Goal: Find specific page/section: Find specific page/section

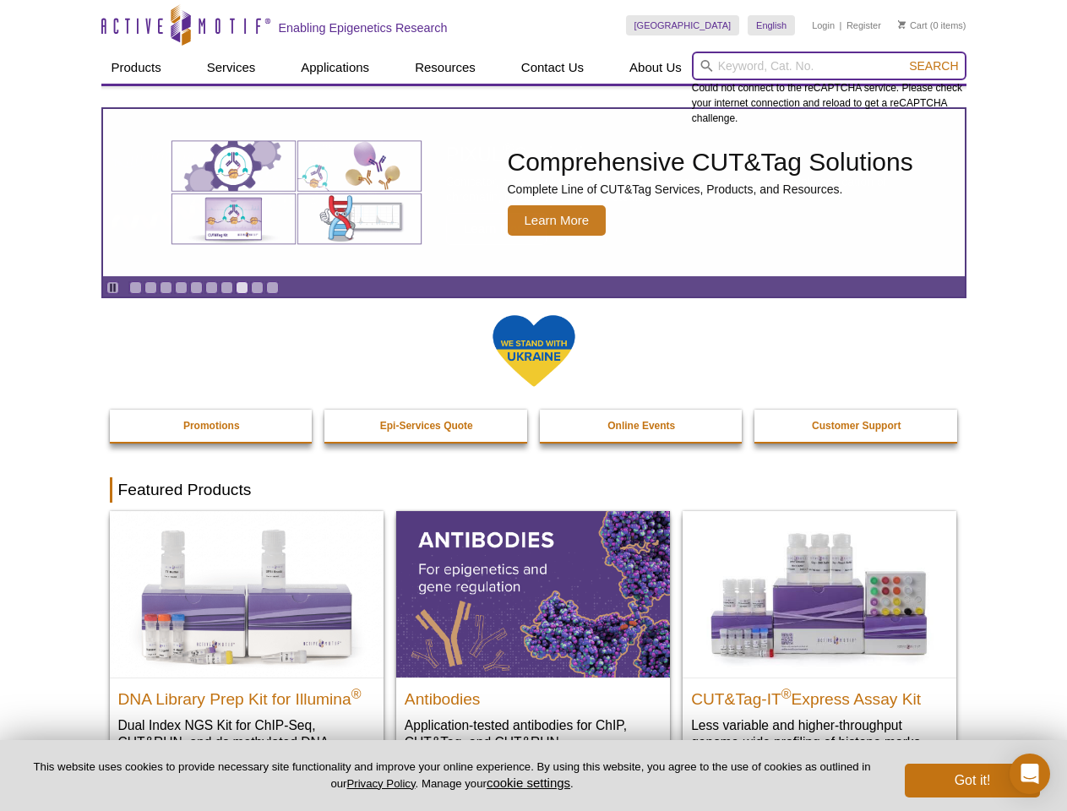
click at [829, 66] on input "search" at bounding box center [829, 66] width 275 height 29
click at [933, 66] on span "Search" at bounding box center [933, 66] width 49 height 14
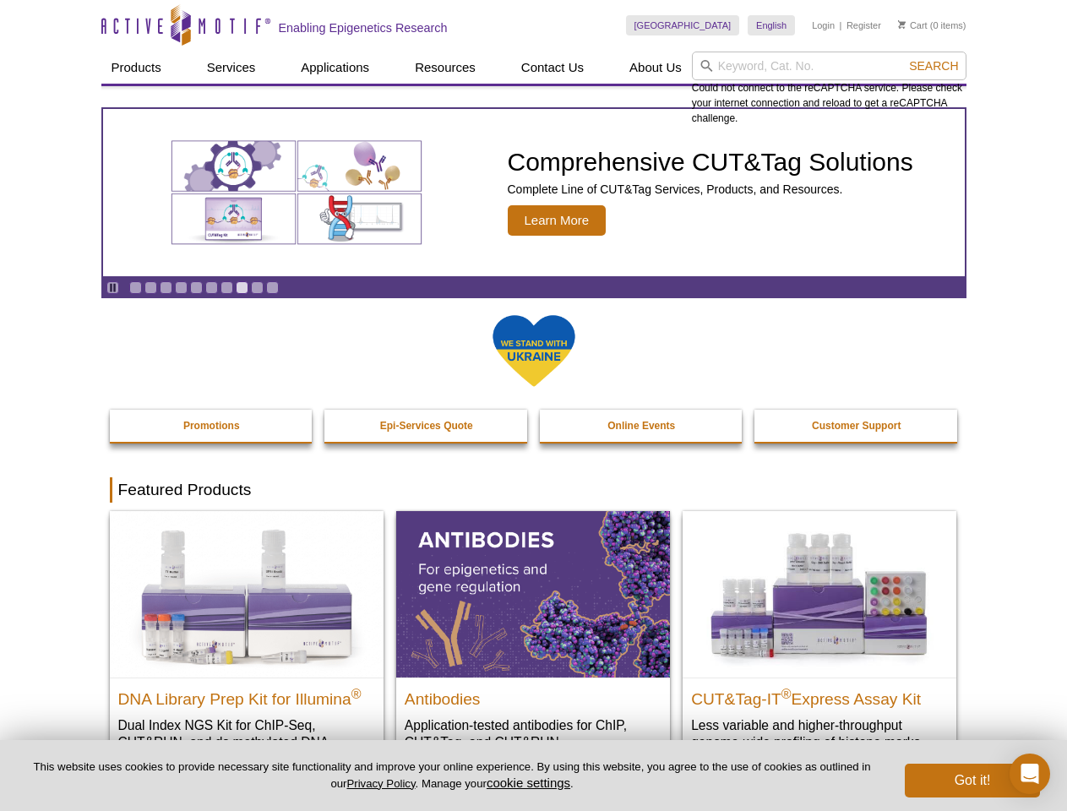
click at [112, 287] on icon "Pause" at bounding box center [112, 287] width 11 height 11
click at [135, 287] on link "Go to slide 1" at bounding box center [135, 287] width 13 height 13
click at [150, 287] on link "Go to slide 2" at bounding box center [150, 287] width 13 height 13
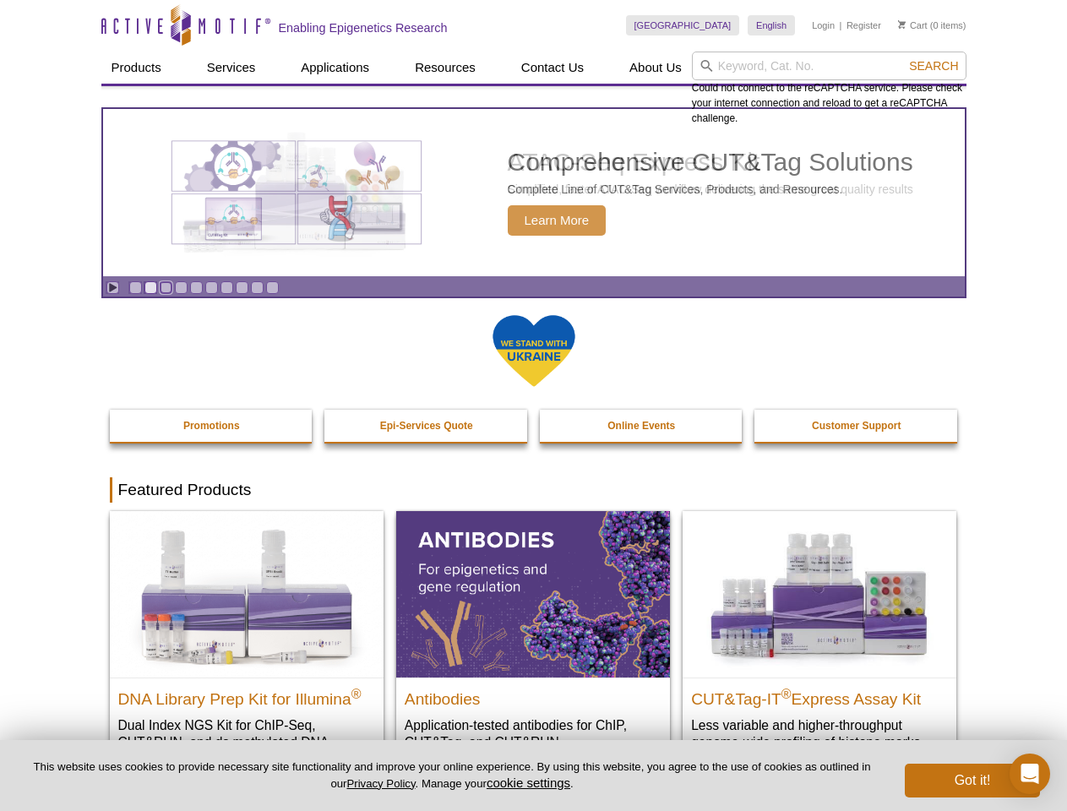
click at [166, 287] on link "Go to slide 3" at bounding box center [166, 287] width 13 height 13
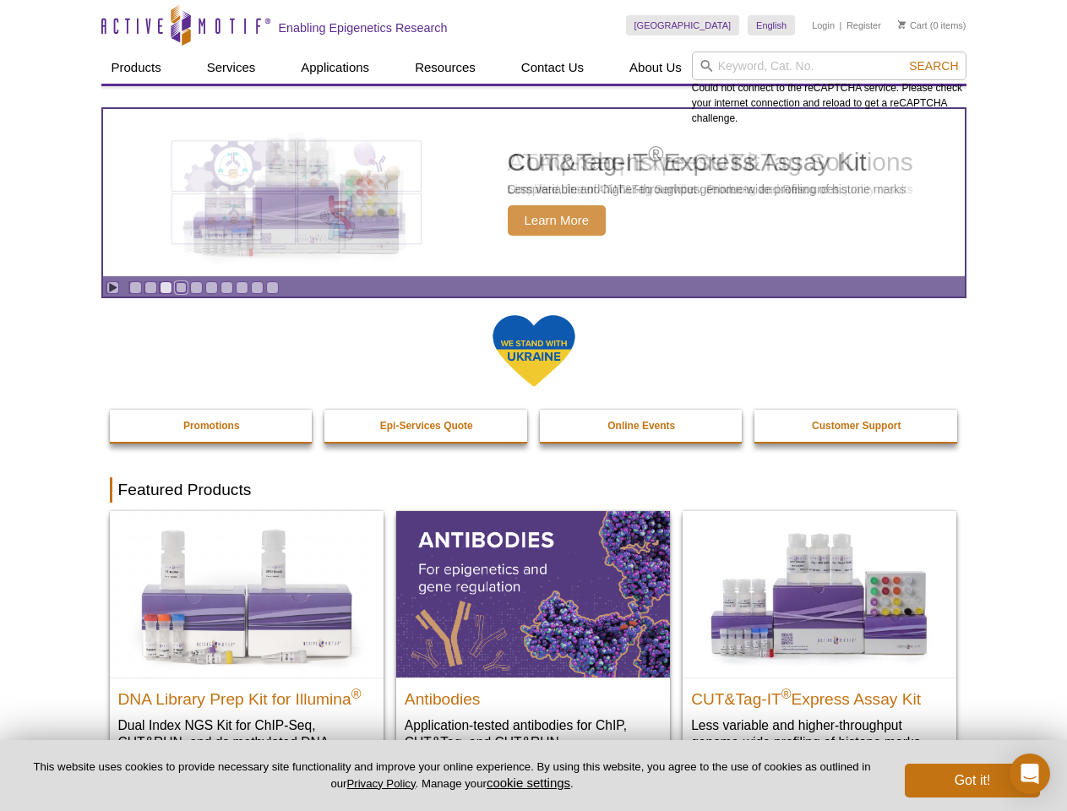
click at [181, 287] on link "Go to slide 4" at bounding box center [181, 287] width 13 height 13
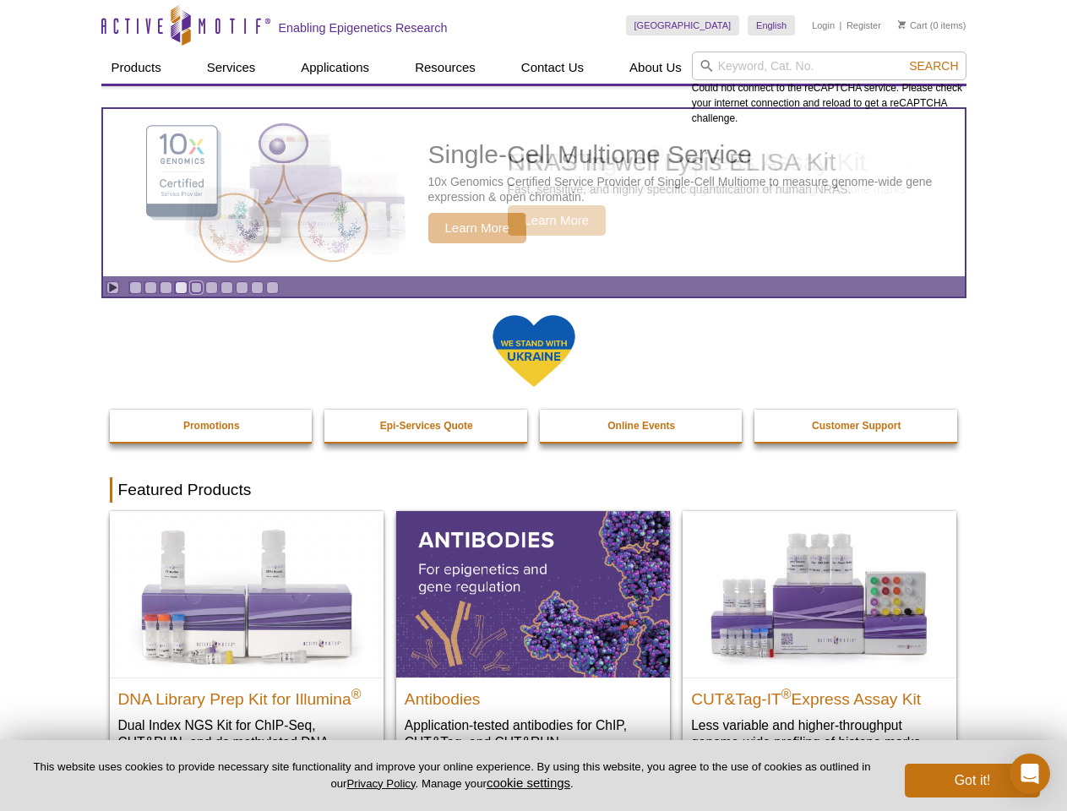
click at [196, 287] on link "Go to slide 5" at bounding box center [196, 287] width 13 height 13
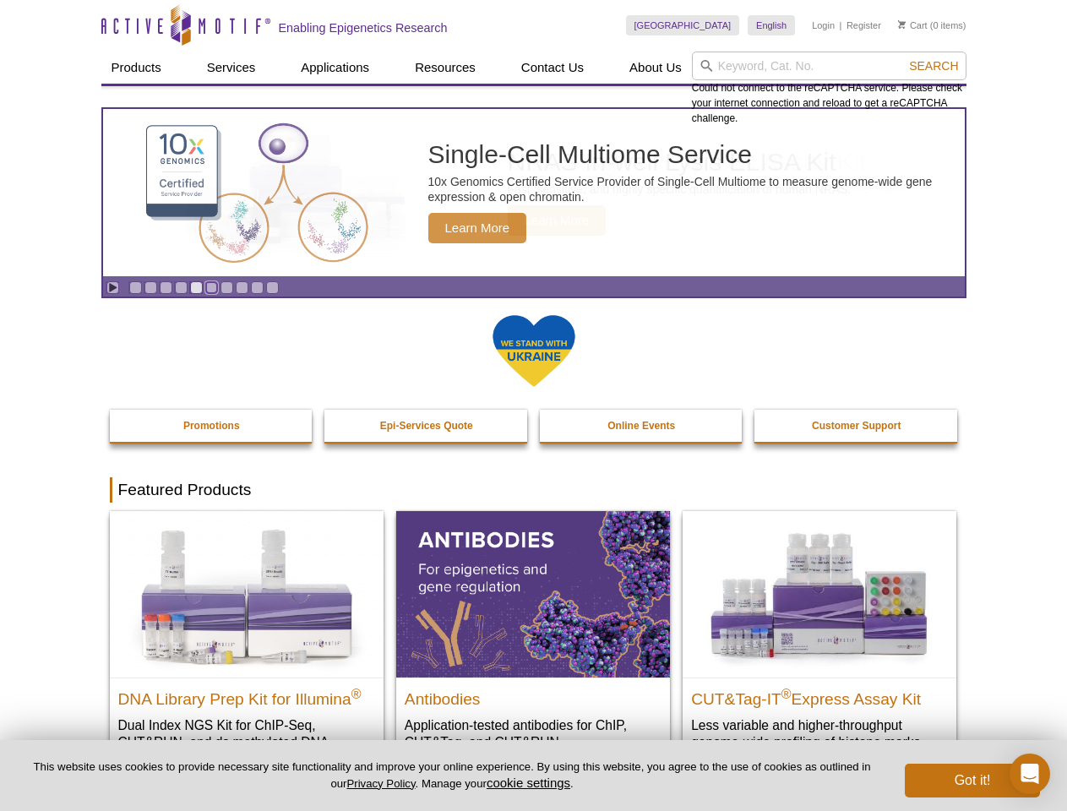
click at [211, 287] on link "Go to slide 6" at bounding box center [211, 287] width 13 height 13
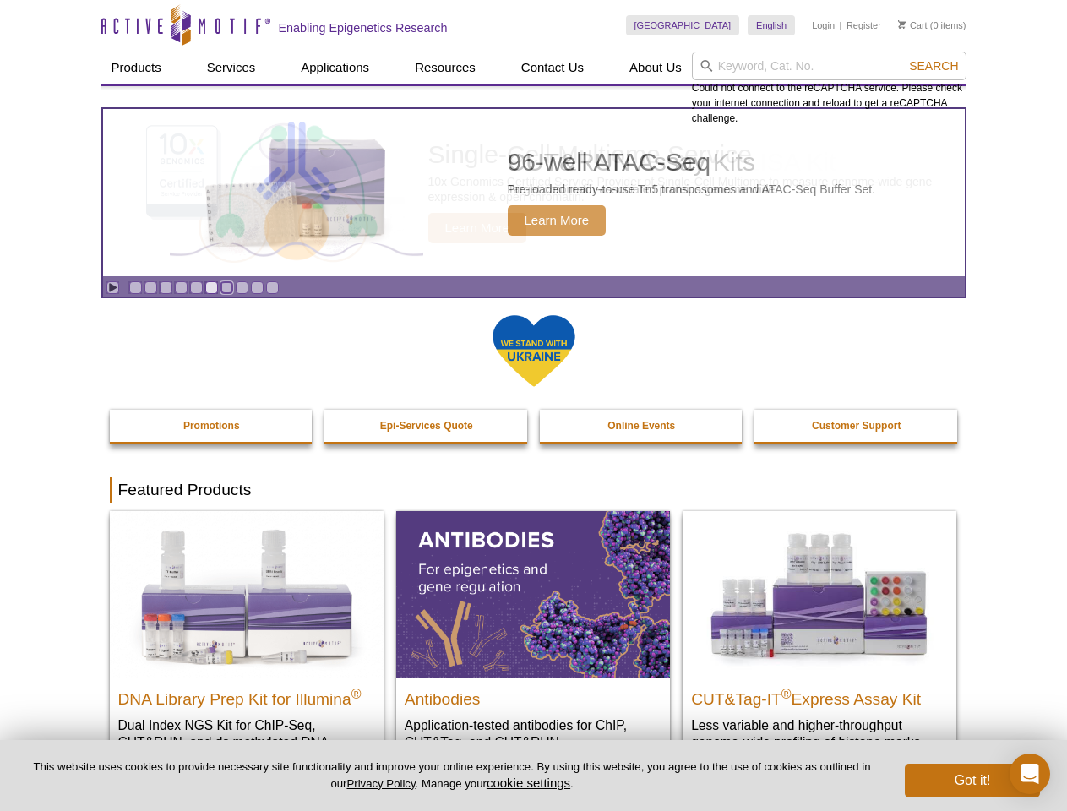
click at [226, 287] on link "Go to slide 7" at bounding box center [226, 287] width 13 height 13
click at [933, 66] on span "Search" at bounding box center [933, 66] width 49 height 14
